Goal: Task Accomplishment & Management: Complete application form

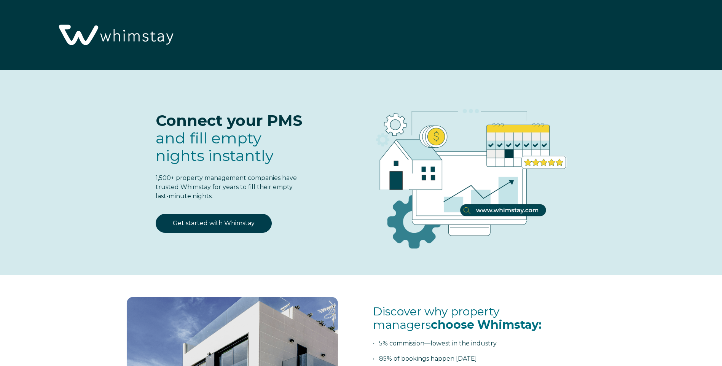
select select "US"
select select "Standard"
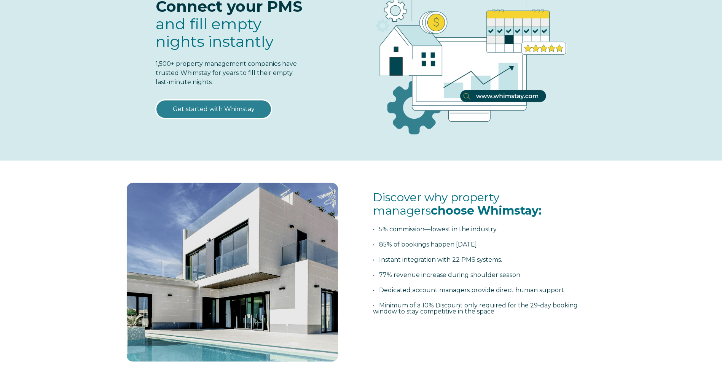
click at [227, 108] on link "Get started with Whimstay" at bounding box center [214, 109] width 116 height 19
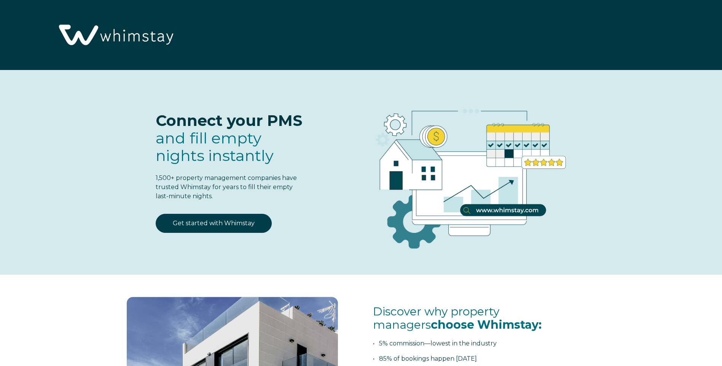
select select "US"
select select "Standard"
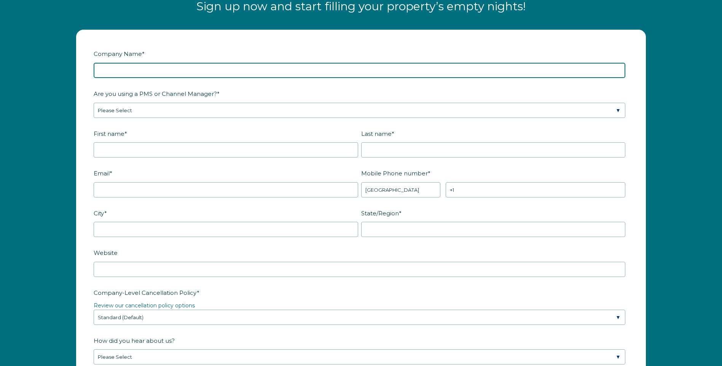
click at [242, 68] on input "Company Name *" at bounding box center [359, 70] width 531 height 15
type input "Atlantic Hotel and Spa"
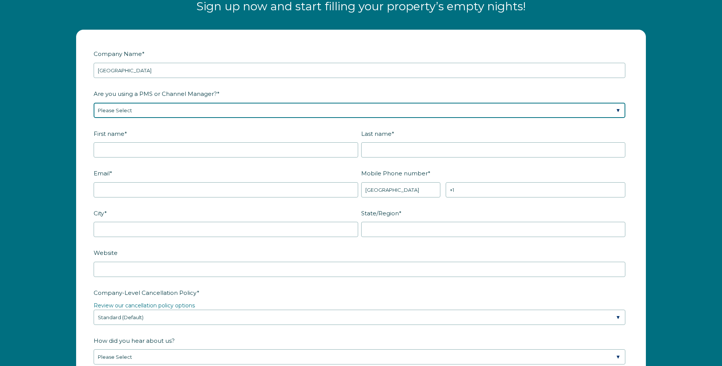
click at [250, 110] on select "Please Select Barefoot BookingPal Boost Brightside CiiRUS Escapia Guesty Hostaw…" at bounding box center [359, 110] width 531 height 15
click at [94, 103] on select "Please Select Barefoot BookingPal Boost Brightside CiiRUS Escapia Guesty Hostaw…" at bounding box center [359, 110] width 531 height 15
click at [620, 110] on select "Please Select Barefoot BookingPal Boost Brightside CiiRUS Escapia Guesty Hostaw…" at bounding box center [359, 110] width 531 height 15
click at [615, 110] on select "Please Select Barefoot BookingPal Boost Brightside CiiRUS Escapia Guesty Hostaw…" at bounding box center [359, 110] width 531 height 15
select select "Barefoot"
